Goal: Transaction & Acquisition: Purchase product/service

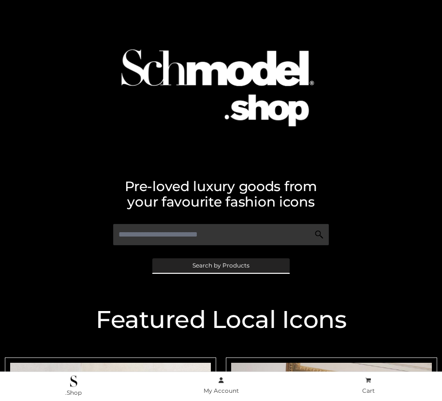
click at [220, 265] on span "Search by Products" at bounding box center [220, 265] width 57 height 6
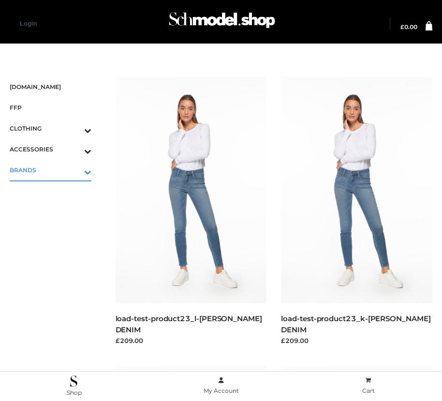
click at [74, 170] on icon "Toggle Submenu" at bounding box center [37, 171] width 108 height 11
click at [55, 190] on span "OPP SWIMWEAR" at bounding box center [55, 190] width 72 height 11
